Goal: Book appointment/travel/reservation

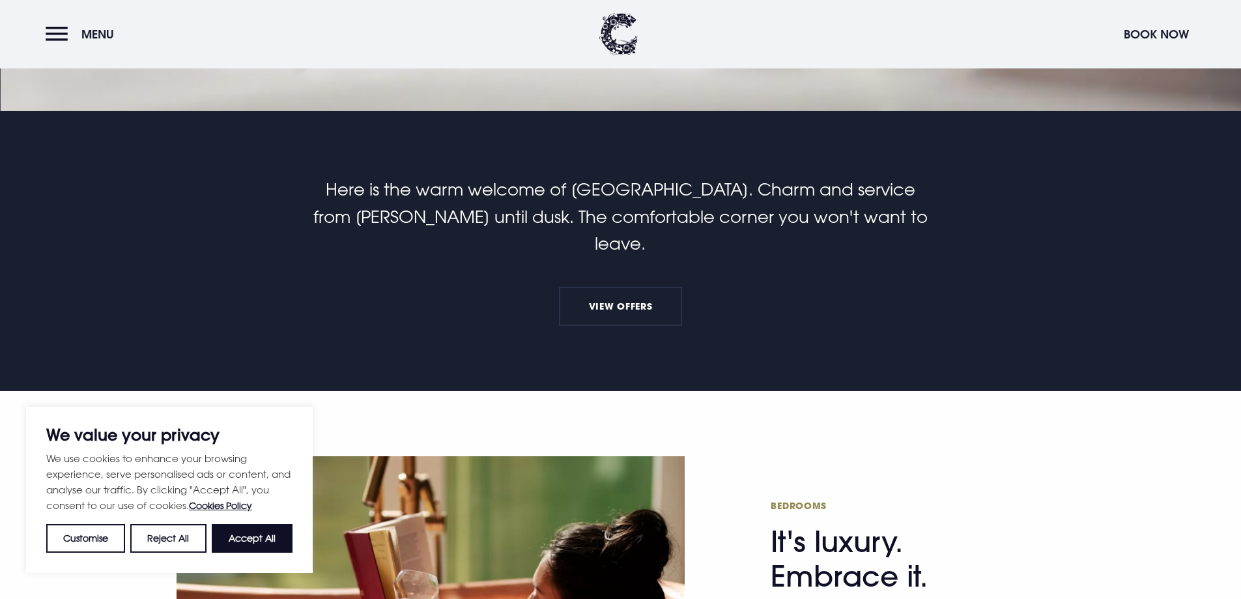
scroll to position [261, 0]
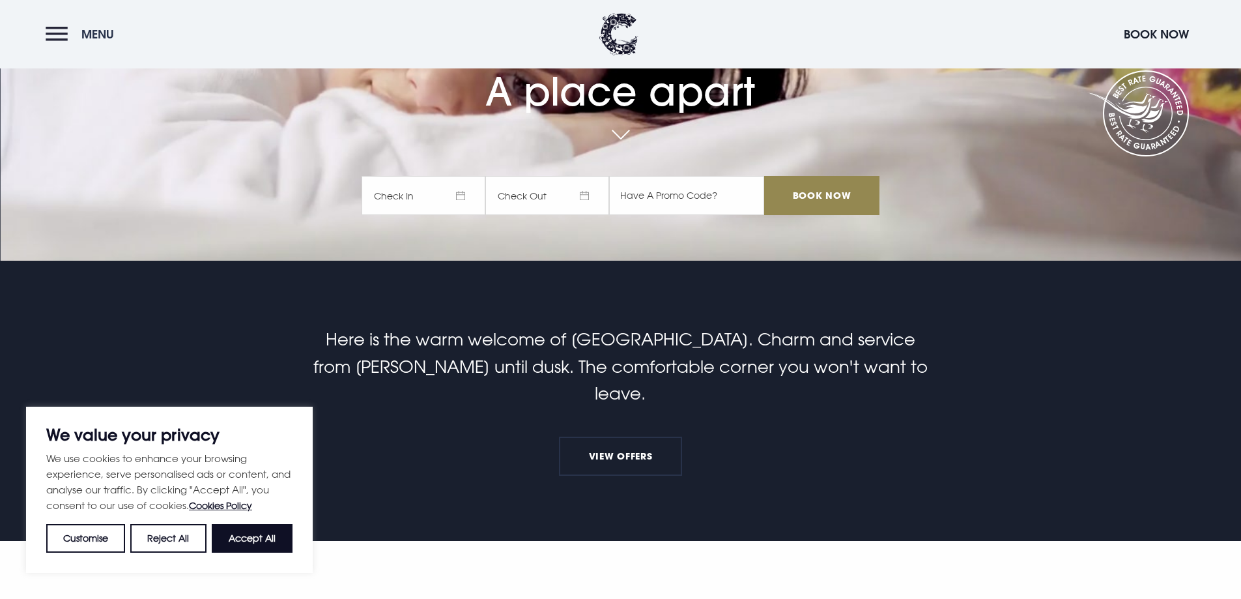
click at [60, 46] on button "Menu" at bounding box center [83, 34] width 75 height 28
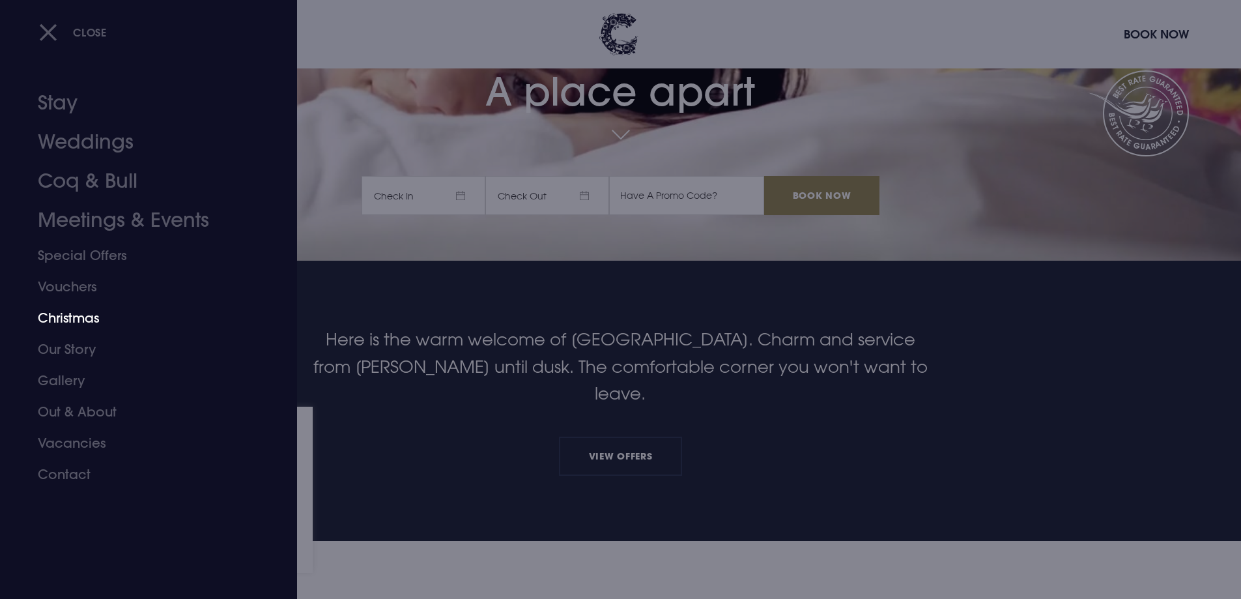
click at [80, 325] on link "Christmas" at bounding box center [141, 317] width 206 height 31
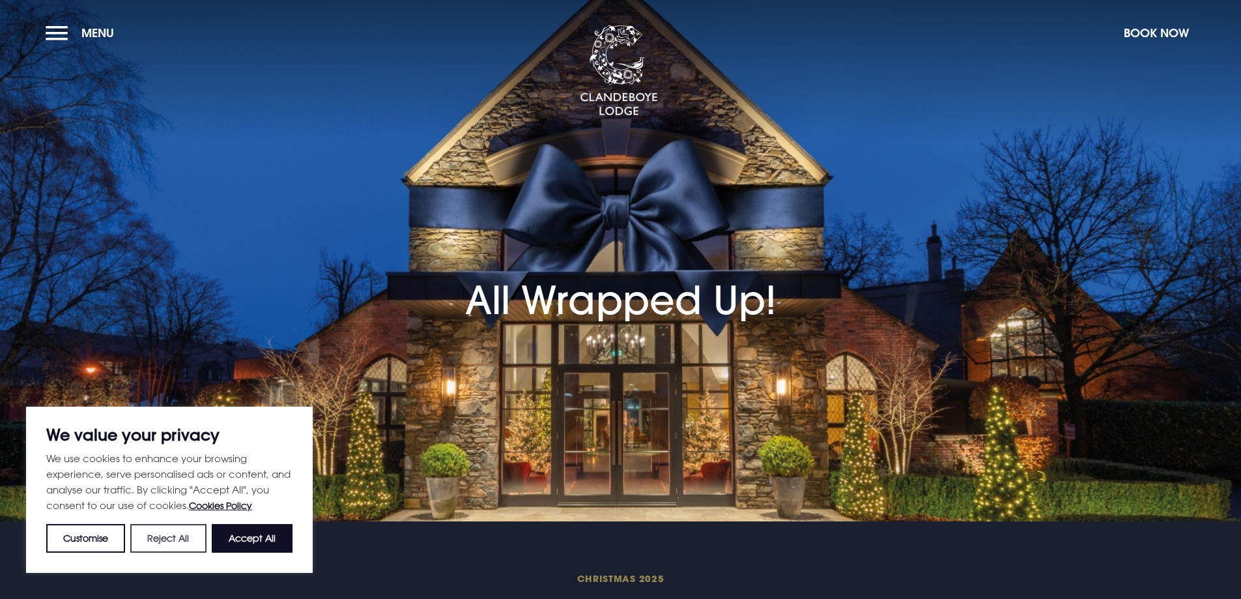
click at [174, 535] on button "Reject All" at bounding box center [168, 538] width 76 height 29
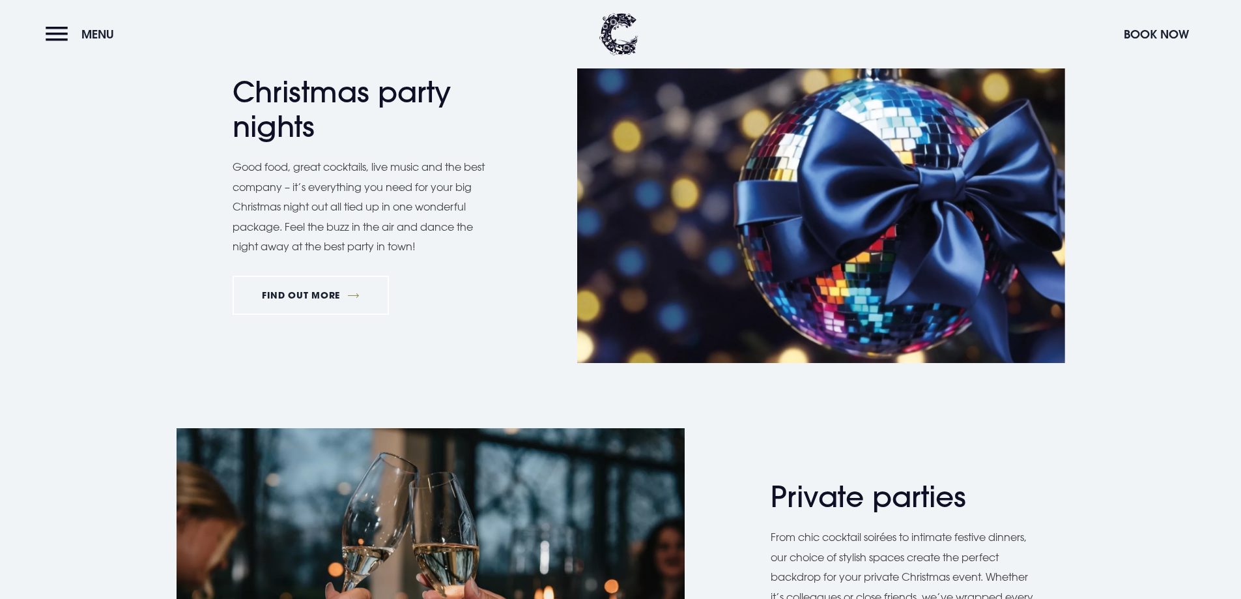
scroll to position [651, 0]
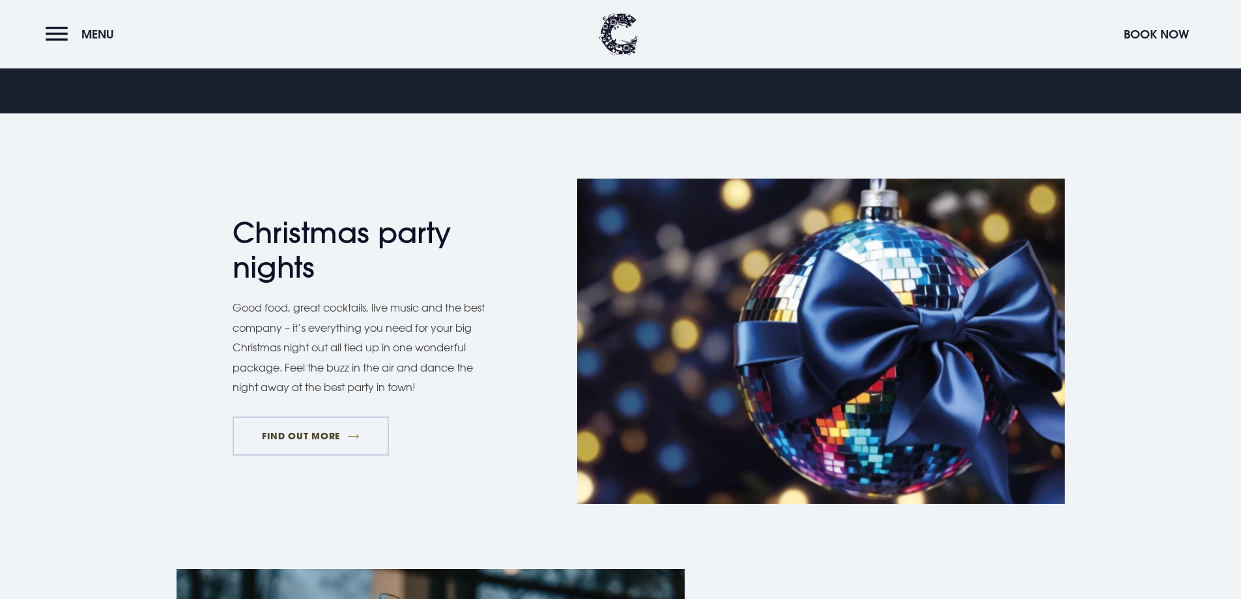
click at [345, 439] on link "FIND OUT MORE" at bounding box center [311, 435] width 157 height 39
